Goal: Task Accomplishment & Management: Use online tool/utility

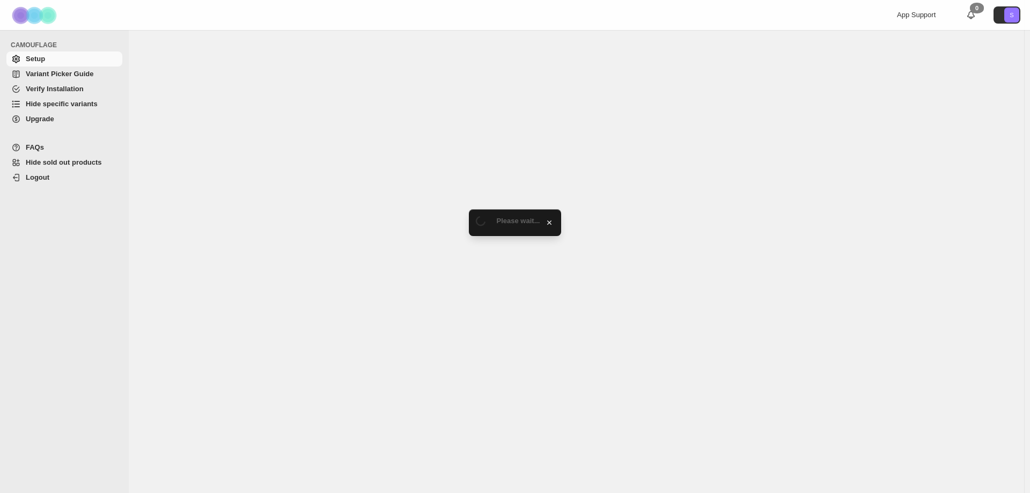
click at [60, 102] on span "Hide specific variants" at bounding box center [62, 104] width 72 height 8
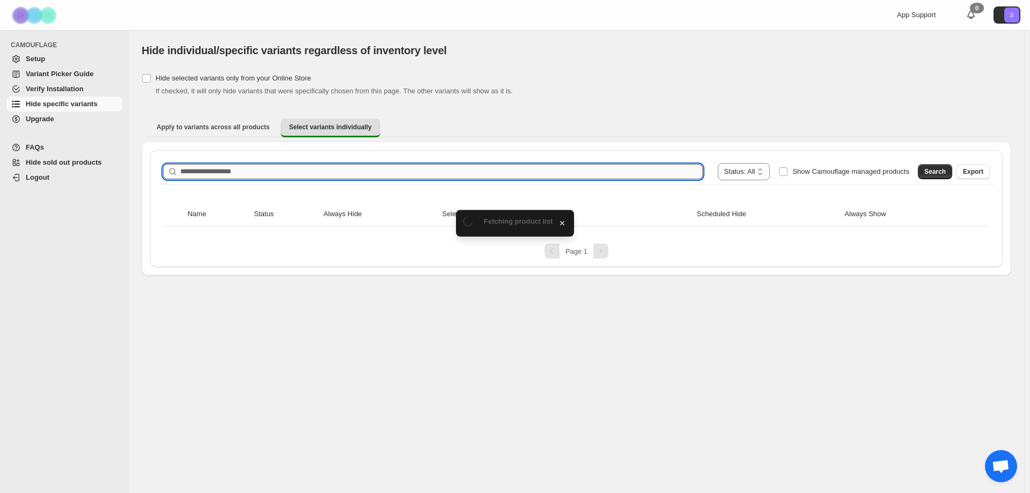
click at [336, 174] on input "Search product name" at bounding box center [441, 171] width 522 height 15
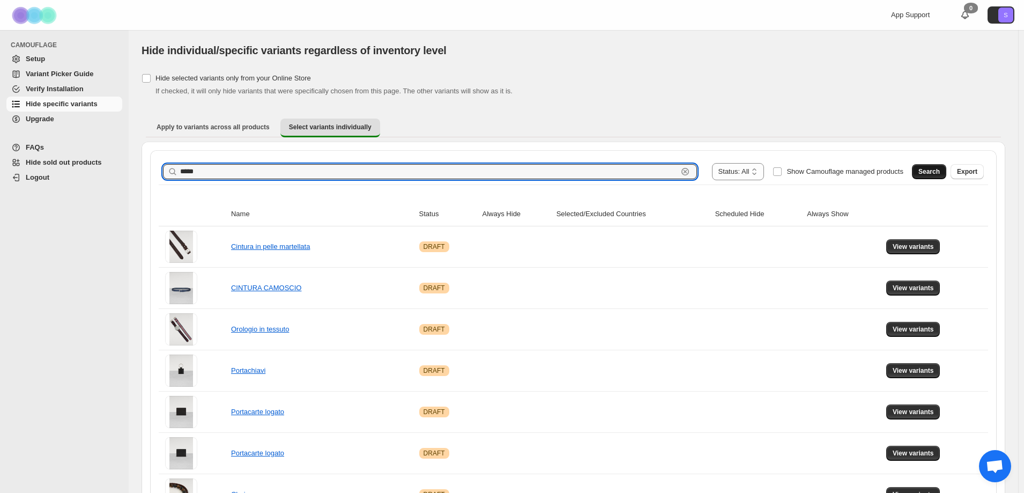
type input "*****"
click at [925, 166] on button "Search" at bounding box center [929, 171] width 34 height 15
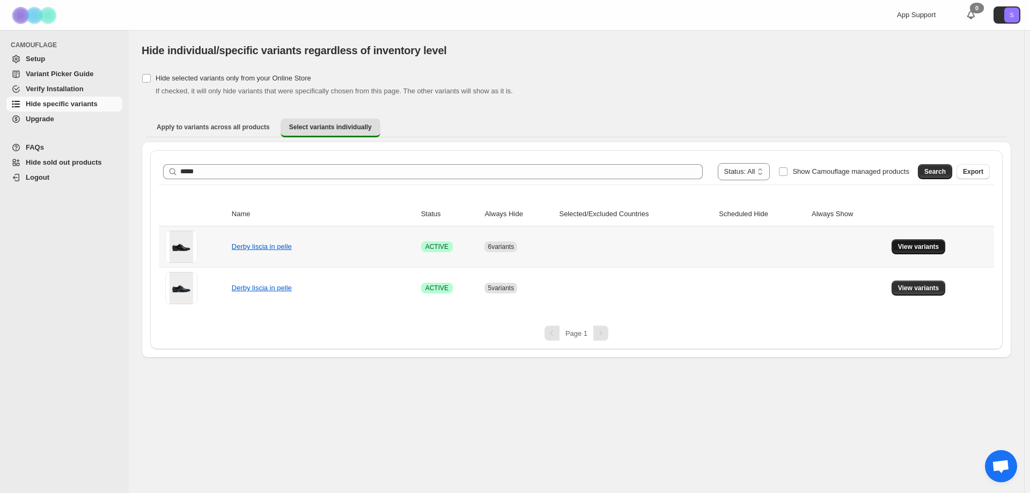
click at [920, 250] on span "View variants" at bounding box center [918, 246] width 41 height 9
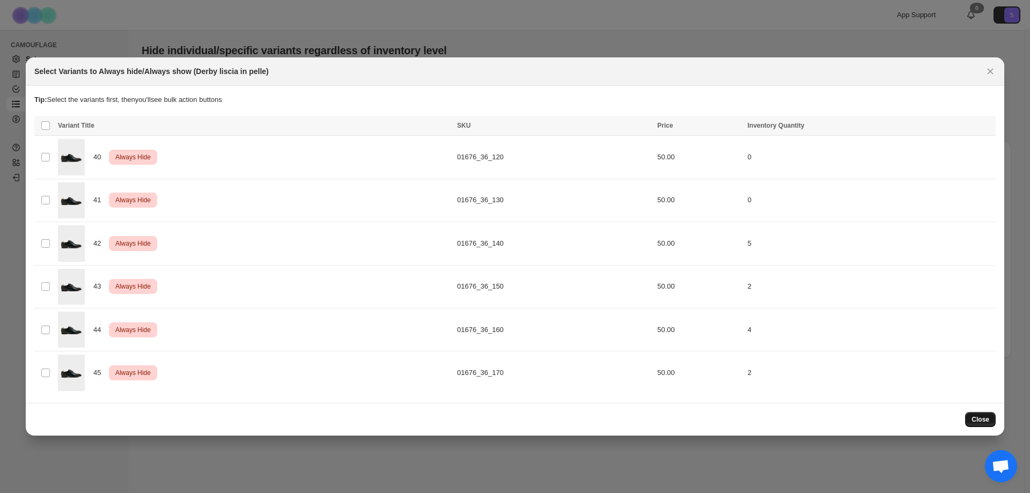
click at [975, 424] on button "Close" at bounding box center [980, 419] width 31 height 15
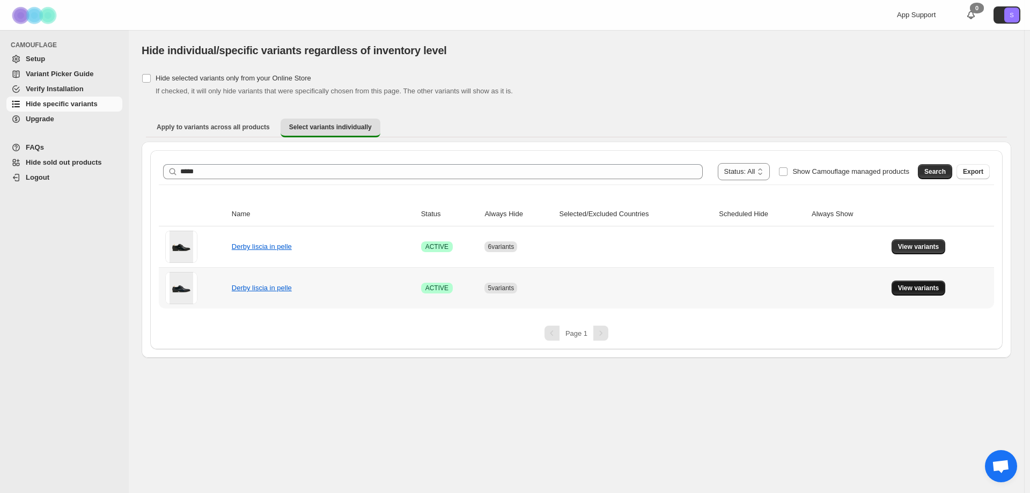
click at [897, 288] on button "View variants" at bounding box center [918, 288] width 54 height 15
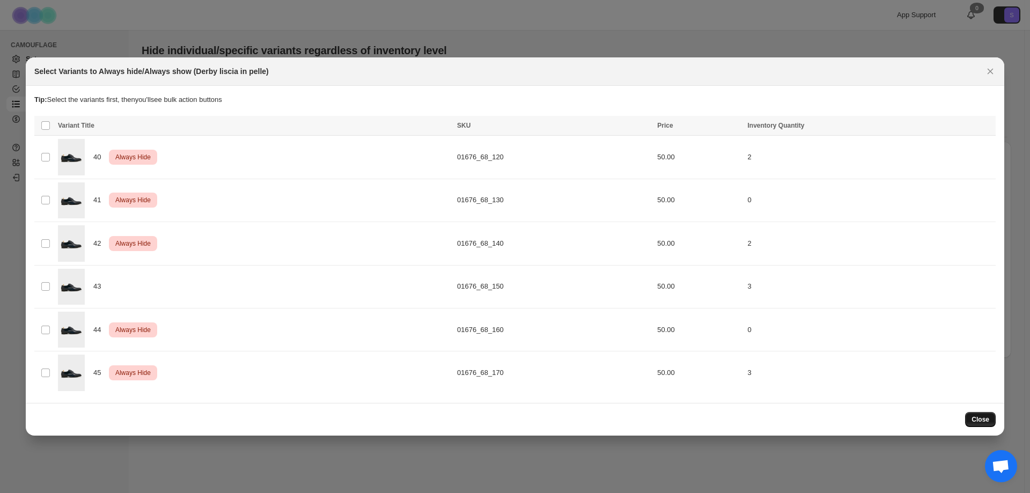
click at [984, 424] on button "Close" at bounding box center [980, 419] width 31 height 15
